Goal: Task Accomplishment & Management: Use online tool/utility

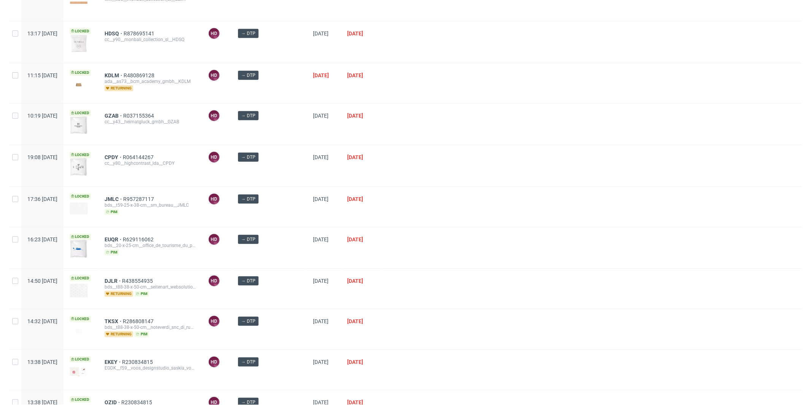
scroll to position [489, 0]
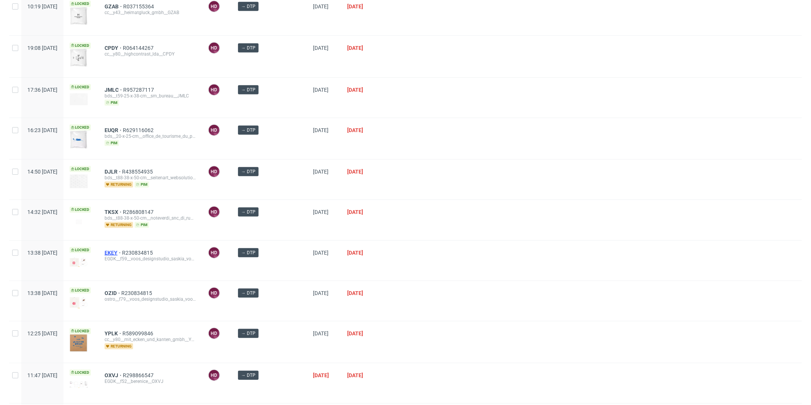
click at [122, 250] on span "EKEY" at bounding box center [113, 253] width 17 height 6
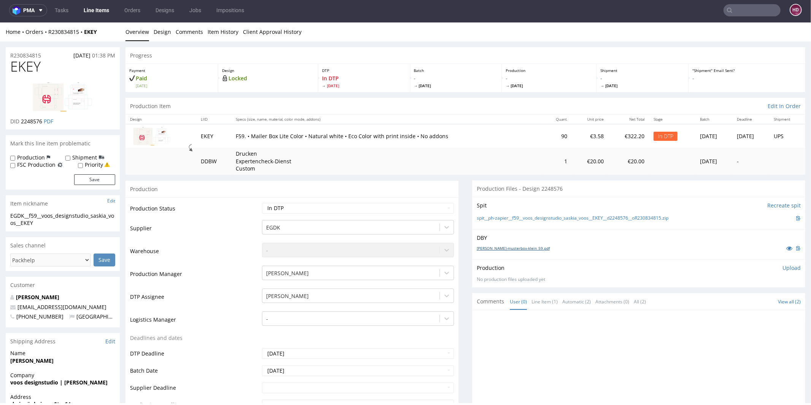
click at [498, 247] on link "[PERSON_NAME]-musterbox-klein_59.pdf" at bounding box center [513, 247] width 73 height 5
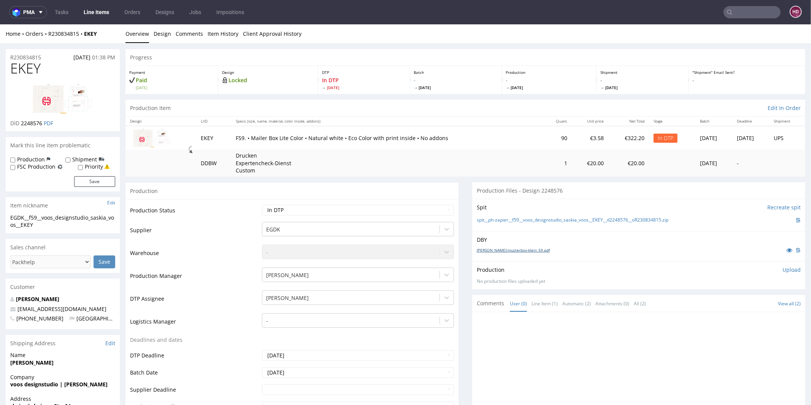
scroll to position [85, 0]
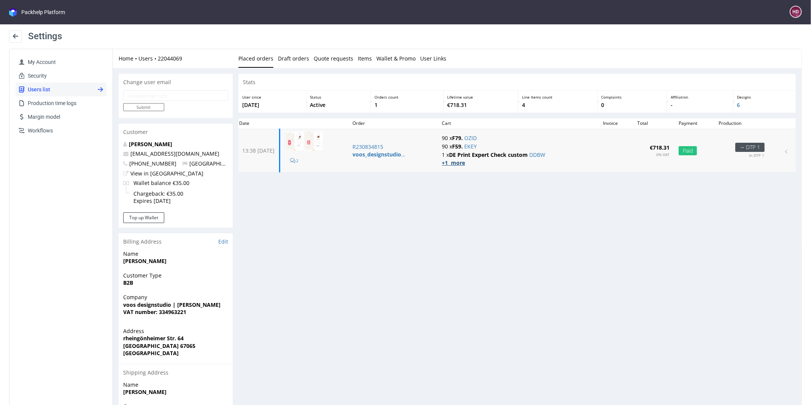
click at [457, 164] on strong "+1 more" at bounding box center [453, 162] width 23 height 7
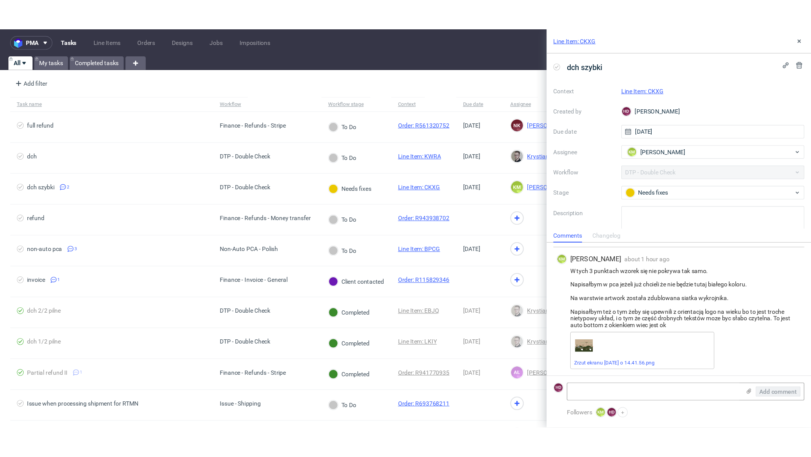
scroll to position [84, 0]
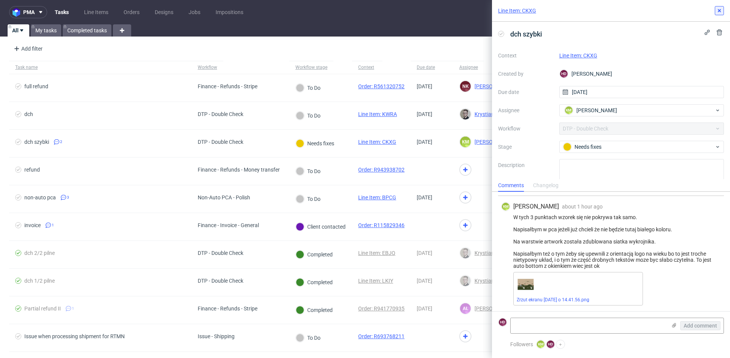
click at [718, 8] on icon at bounding box center [720, 11] width 6 height 6
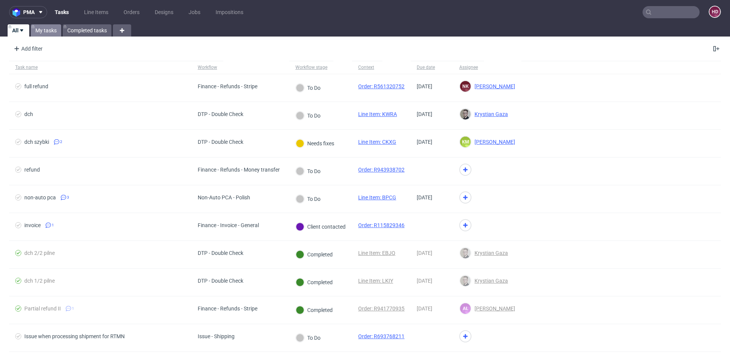
click at [49, 30] on link "My tasks" at bounding box center [46, 30] width 30 height 12
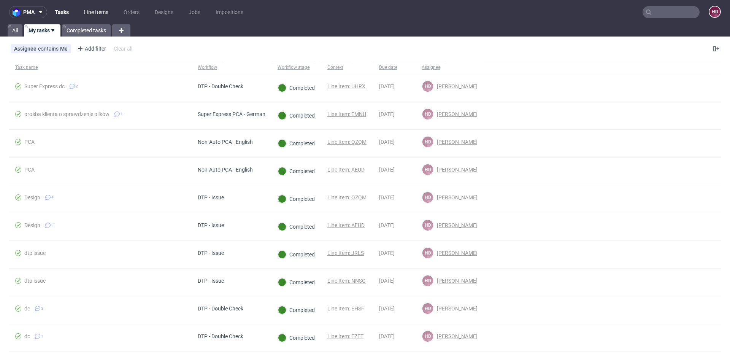
click at [92, 12] on link "Line Items" at bounding box center [96, 12] width 33 height 12
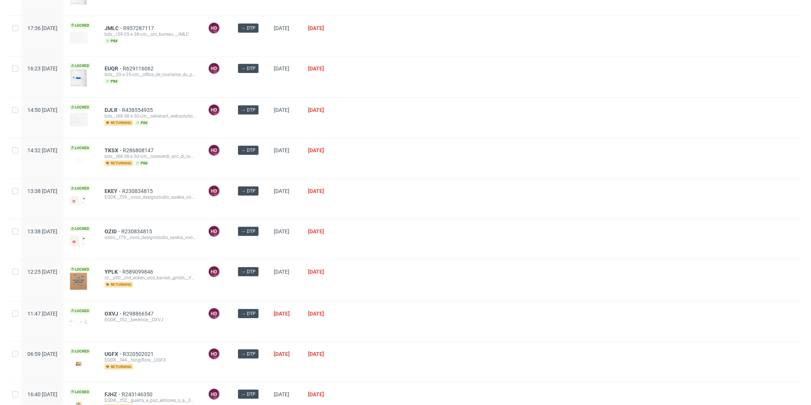
scroll to position [585, 0]
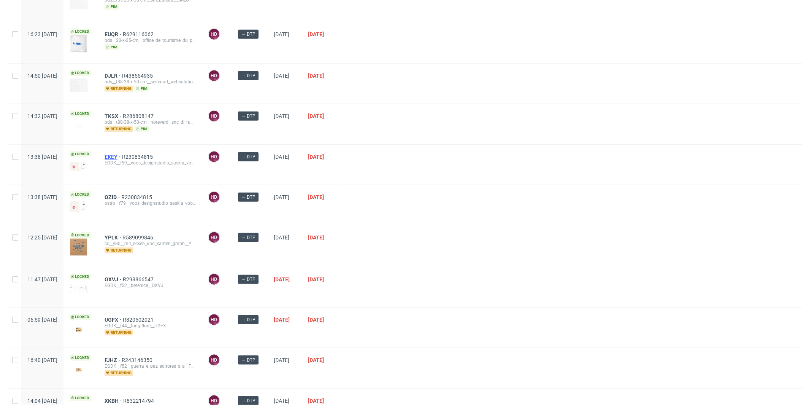
click at [122, 154] on span "EKEY" at bounding box center [113, 157] width 17 height 6
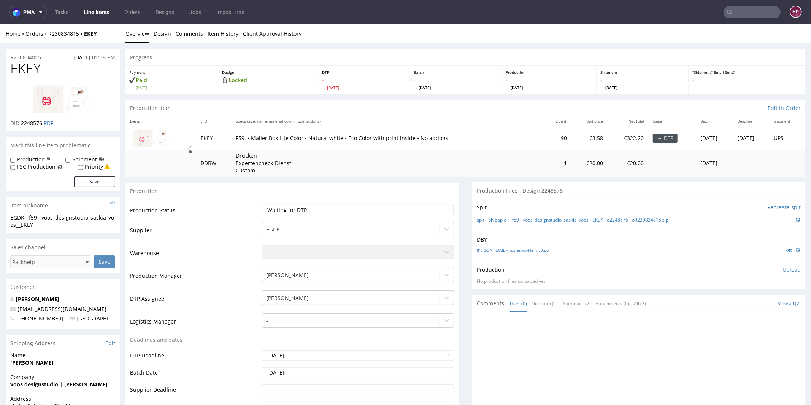
click at [292, 209] on select "Waiting for Artwork Waiting for Diecut Waiting for Mockup Waiting for DTP Waiti…" at bounding box center [358, 209] width 192 height 11
select select "dtp_in_process"
click at [262, 204] on select "Waiting for Artwork Waiting for Diecut Waiting for Mockup Waiting for DTP Waiti…" at bounding box center [358, 209] width 192 height 11
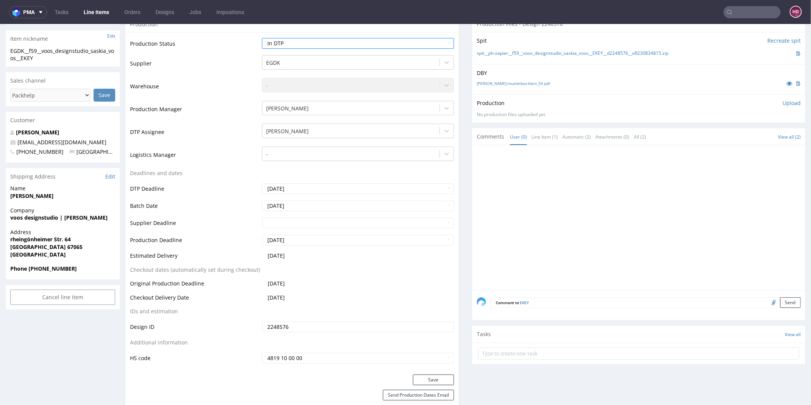
scroll to position [171, 0]
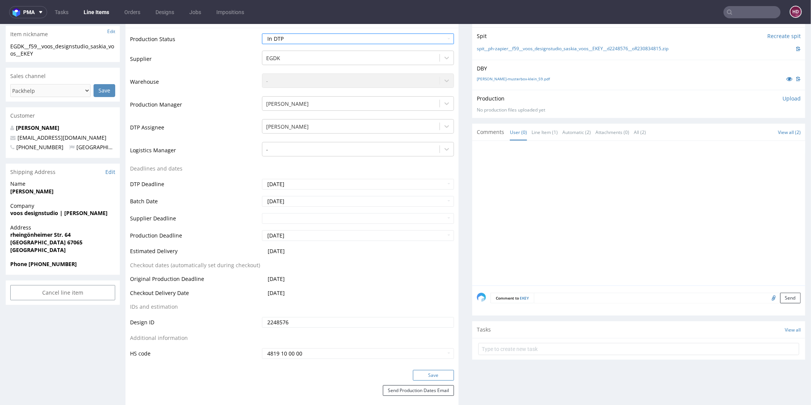
click at [415, 358] on button "Save" at bounding box center [433, 374] width 41 height 11
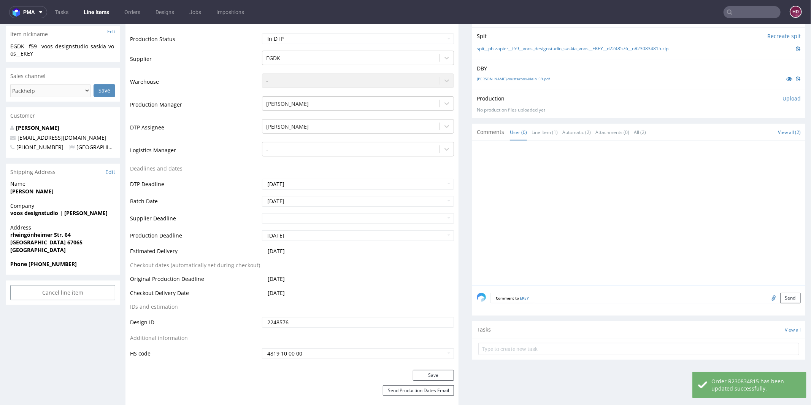
scroll to position [0, 0]
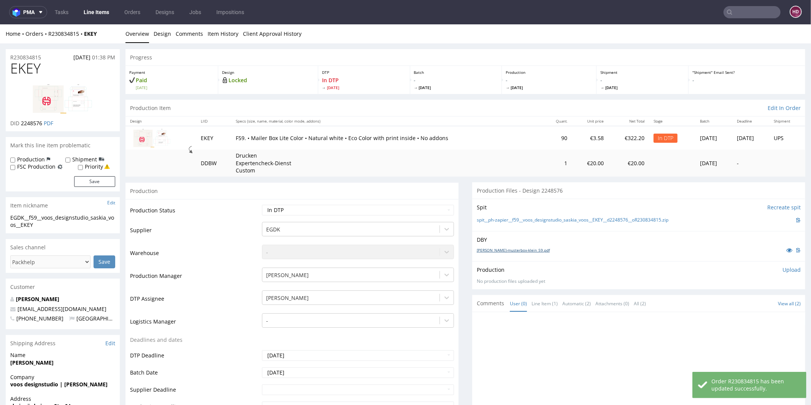
click at [489, 250] on link "[PERSON_NAME]-musterbox-klein_59.pdf" at bounding box center [513, 249] width 73 height 5
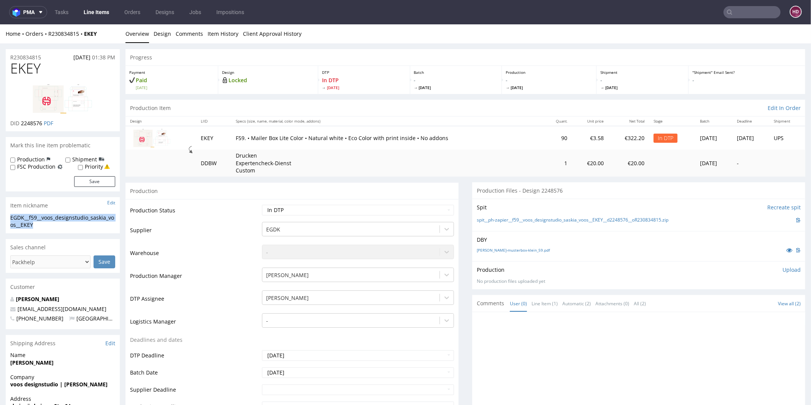
drag, startPoint x: 46, startPoint y: 224, endPoint x: 0, endPoint y: 218, distance: 46.9
copy div "EGDK__f59__voos_designstudio_saskia_voos__EKEY"
click at [46, 56] on div "R230834815 12.08.2025 01:38 PM" at bounding box center [63, 55] width 114 height 12
drag, startPoint x: 43, startPoint y: 56, endPoint x: 9, endPoint y: 56, distance: 34.2
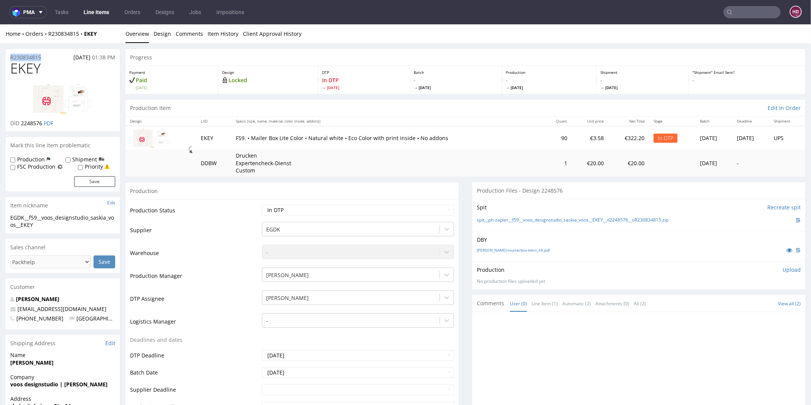
click at [9, 56] on div "R230834815 12.08.2025 01:38 PM" at bounding box center [63, 55] width 114 height 12
copy p "R230834815"
drag, startPoint x: 19, startPoint y: 122, endPoint x: 43, endPoint y: 122, distance: 24.0
click at [43, 122] on p "DID 2248576 PDF" at bounding box center [31, 123] width 43 height 8
copy p "2248576"
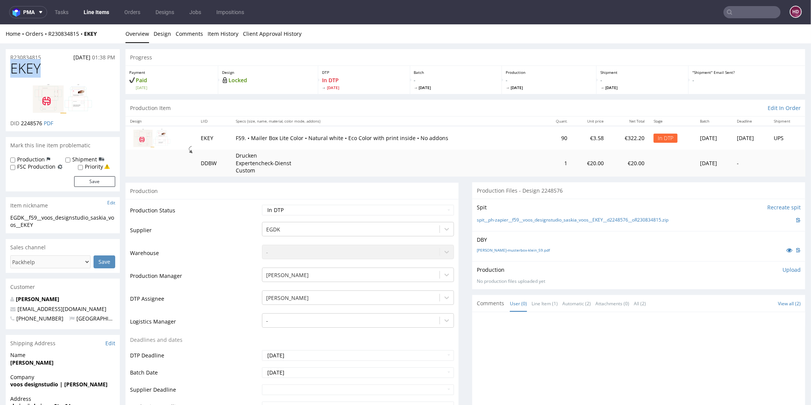
drag, startPoint x: 40, startPoint y: 67, endPoint x: 9, endPoint y: 68, distance: 31.2
click at [9, 68] on div "EKEY DID 2248576 PDF" at bounding box center [63, 95] width 114 height 70
copy span "EKEY"
